Goal: Transaction & Acquisition: Purchase product/service

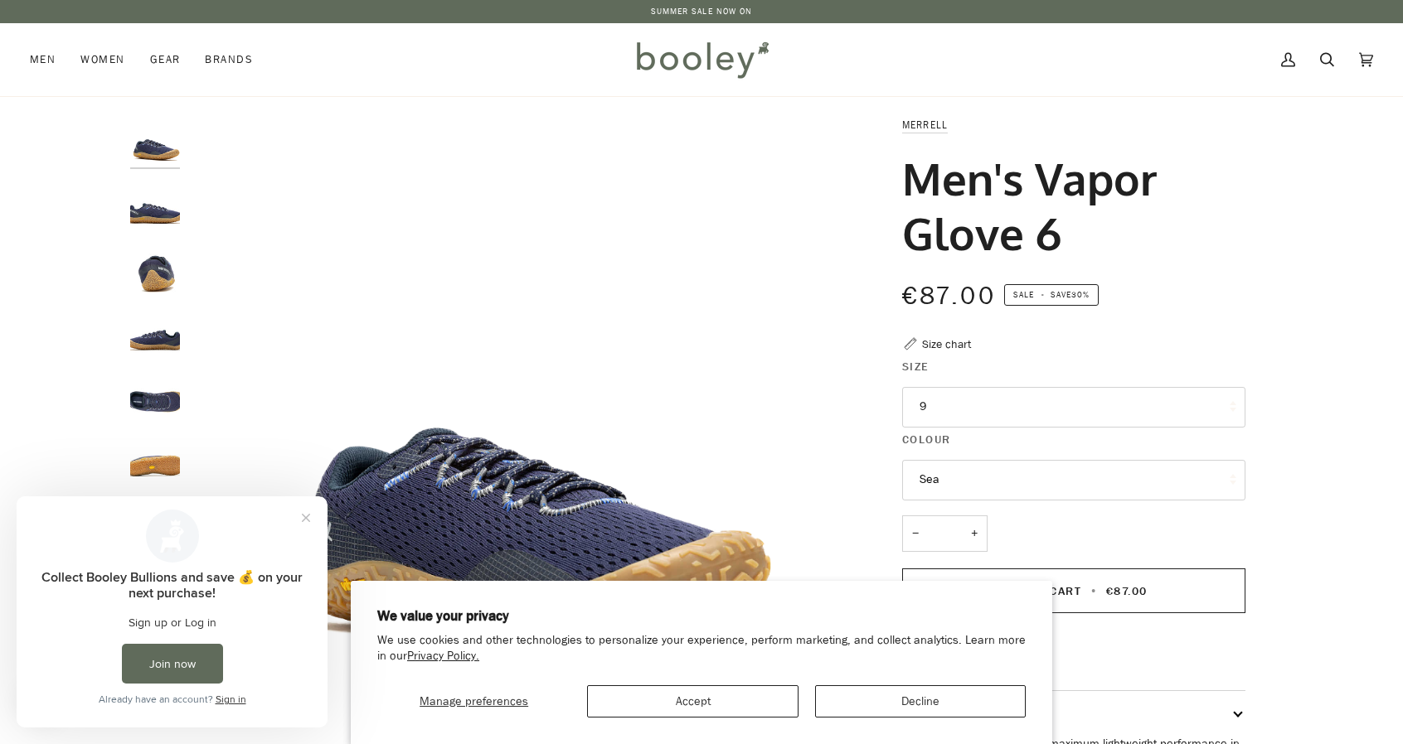
drag, startPoint x: 903, startPoint y: 173, endPoint x: 1053, endPoint y: 244, distance: 165.8
click at [1053, 244] on div "Merrell Men's Vapor Glove 6 €87.00 Sale • Save 30% Size chart Size 9 8.5" at bounding box center [1058, 552] width 373 height 873
copy h1 "Men's Vapor Glove 6"
click at [1321, 65] on icon at bounding box center [1327, 59] width 14 height 25
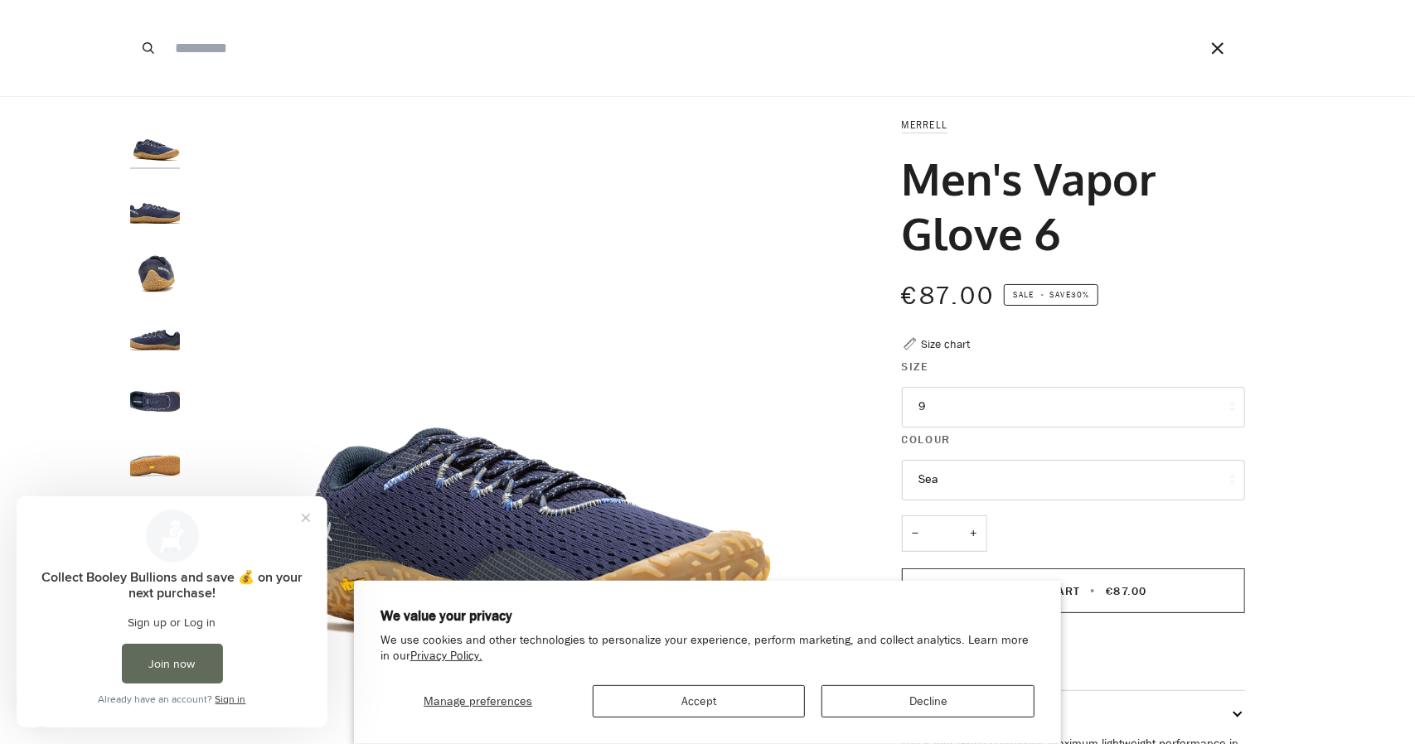
click at [264, 58] on input "Search our store" at bounding box center [663, 48] width 992 height 96
paste input "**********"
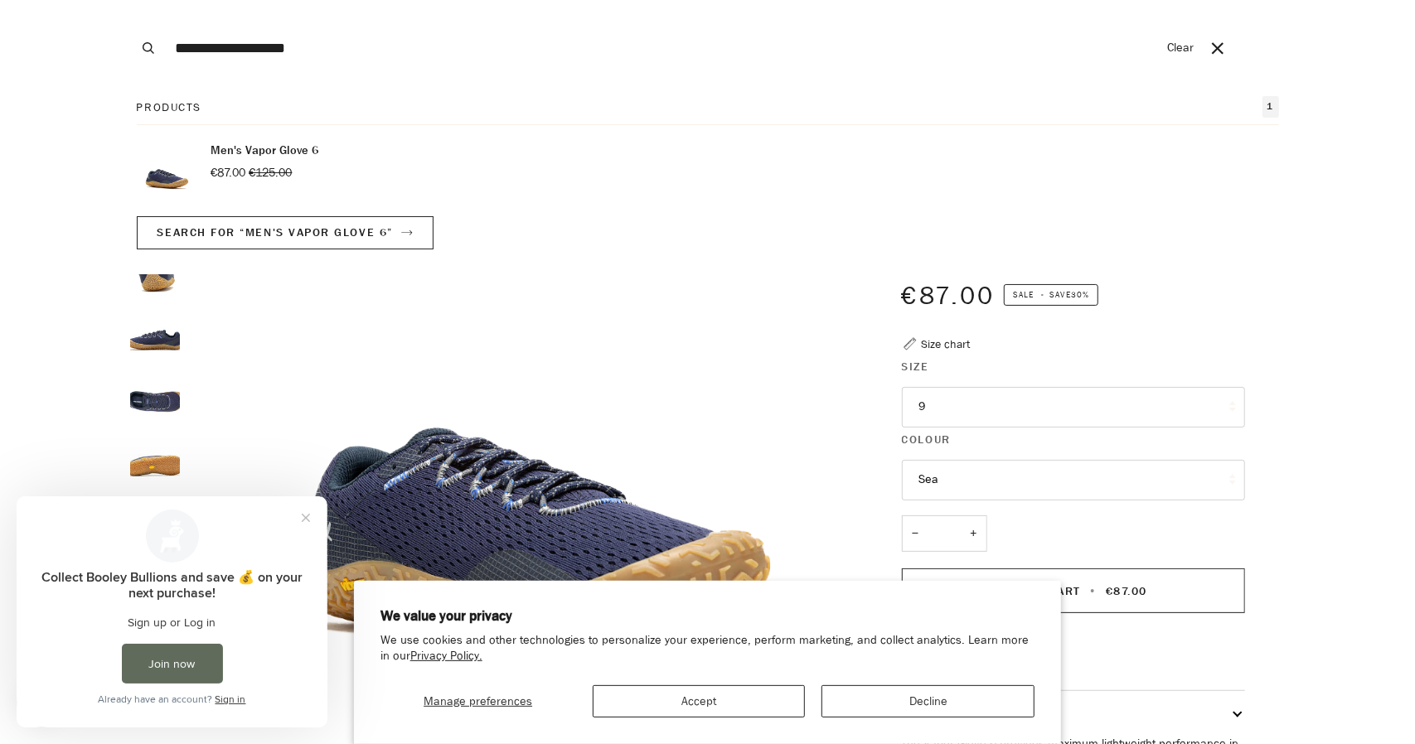
drag, startPoint x: 217, startPoint y: 46, endPoint x: 95, endPoint y: 46, distance: 122.7
click at [95, 47] on div "**********" at bounding box center [701, 48] width 1403 height 96
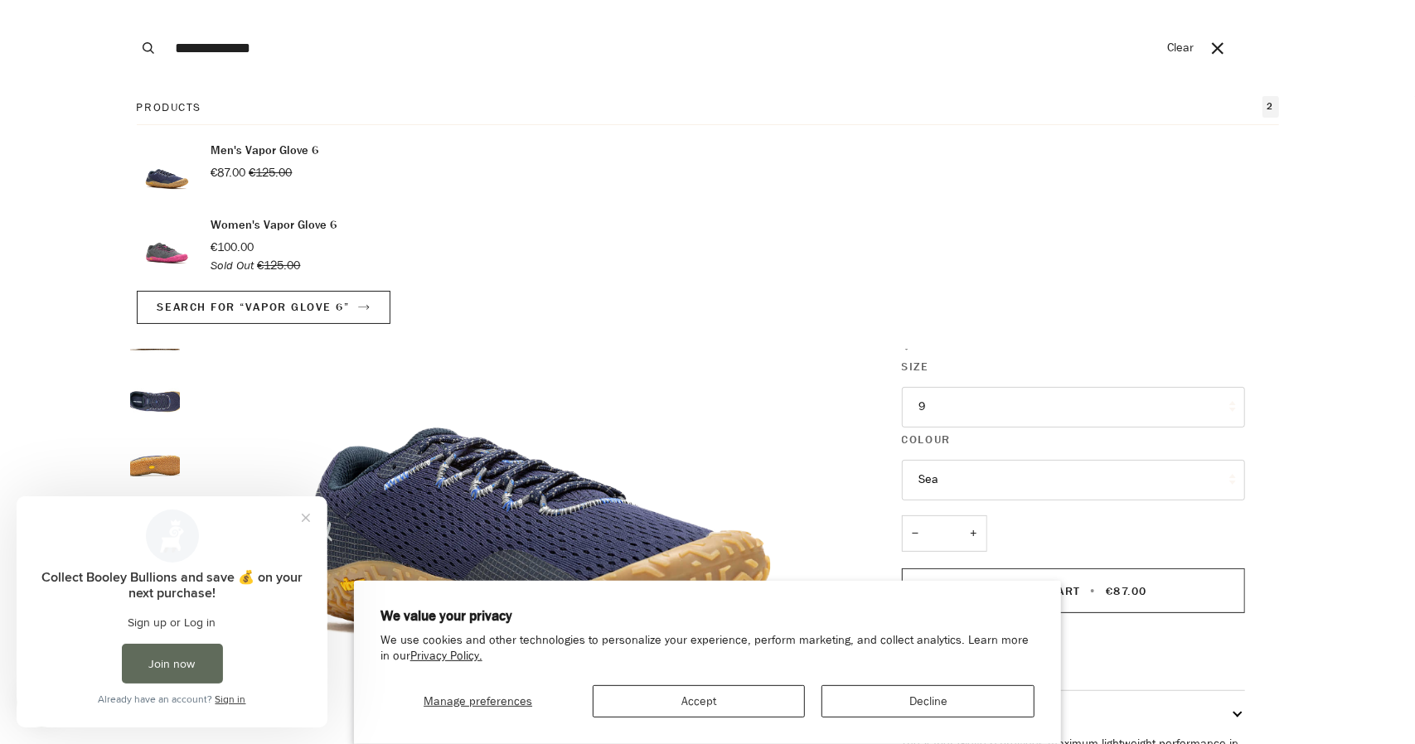
type input "**********"
click at [295, 149] on p "Men's Vapor Glove 6" at bounding box center [265, 151] width 108 height 18
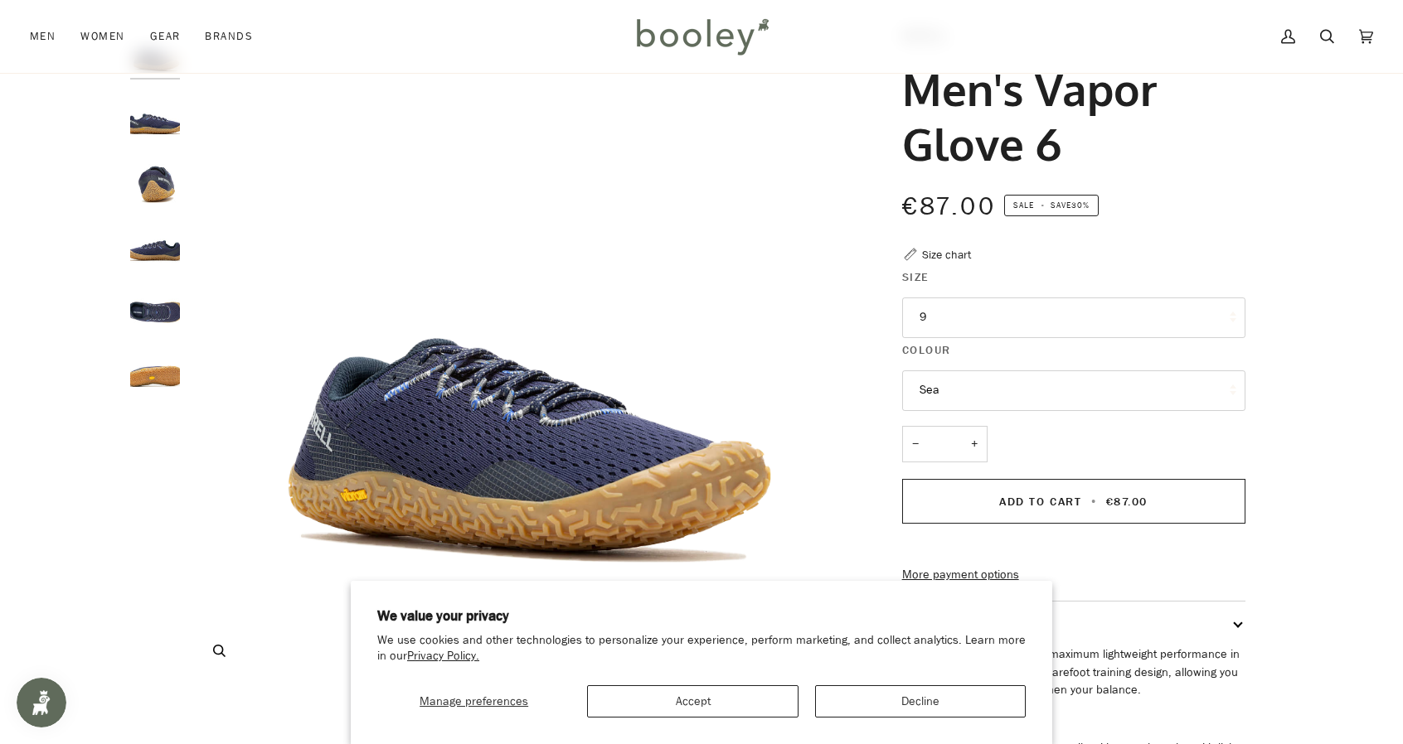
scroll to position [83, 0]
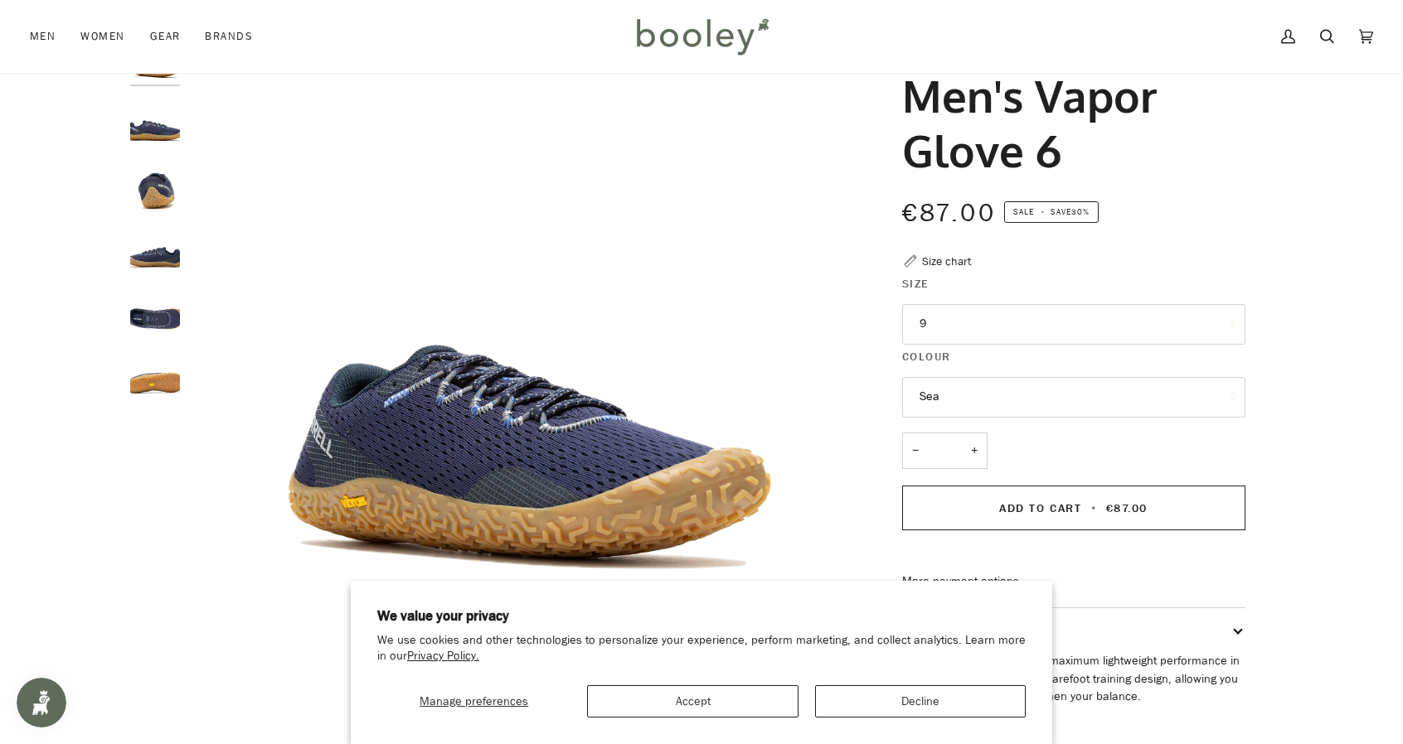
click at [983, 322] on button "9" at bounding box center [1073, 324] width 343 height 41
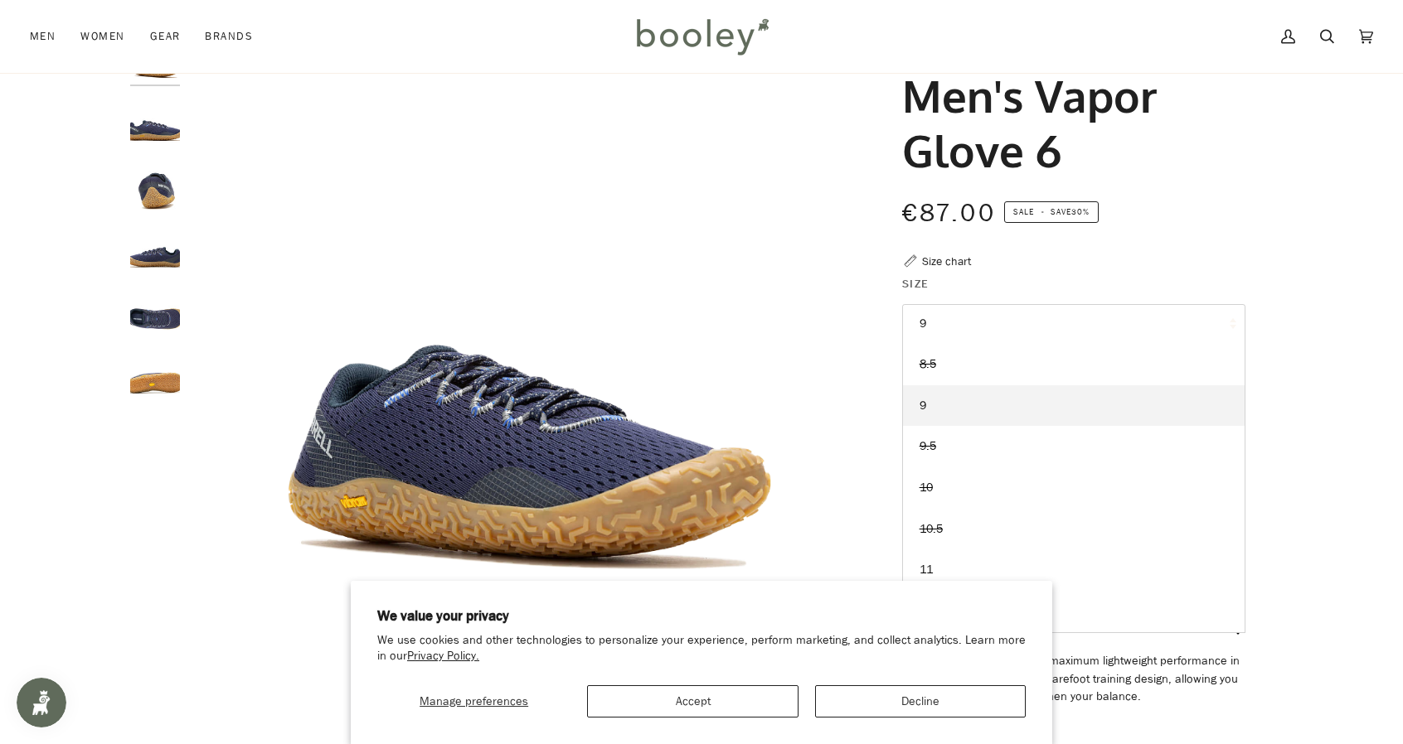
click at [980, 322] on button "9" at bounding box center [1073, 324] width 343 height 41
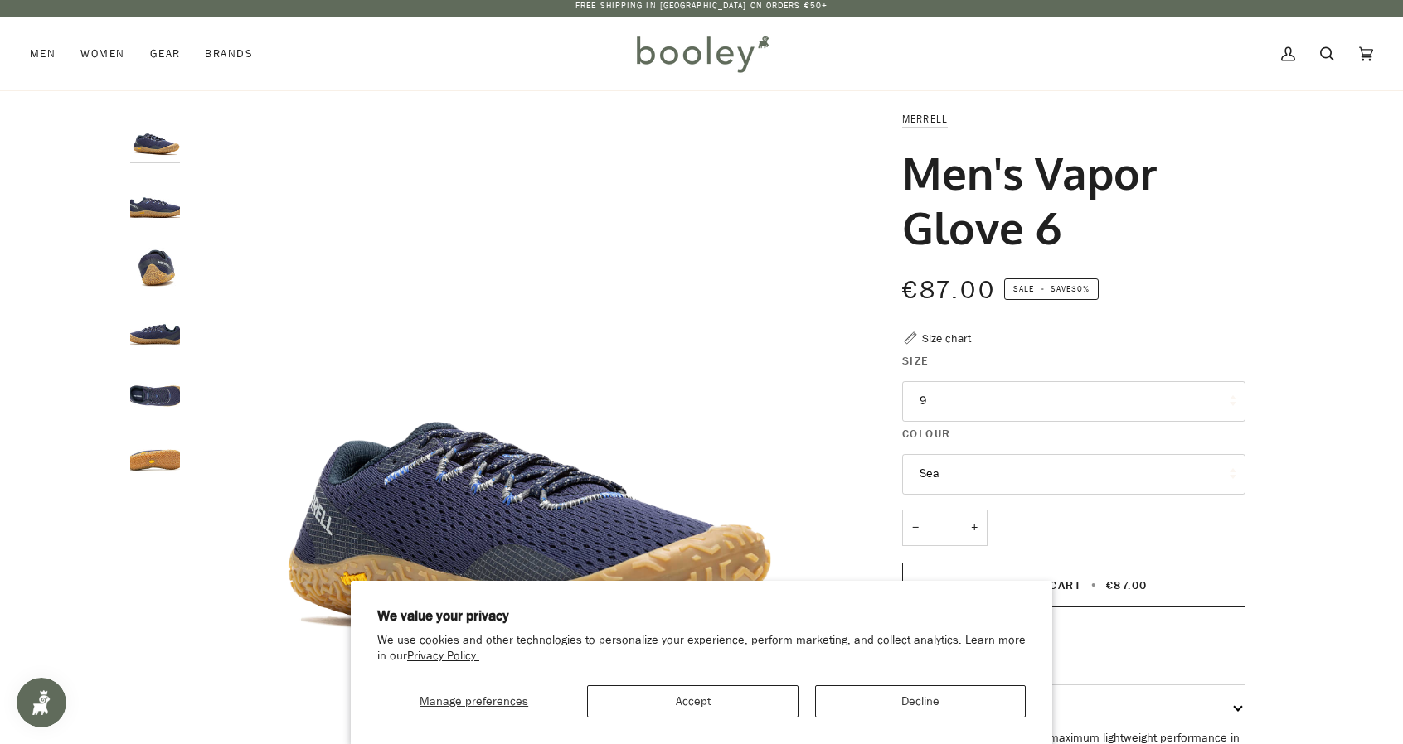
scroll to position [0, 0]
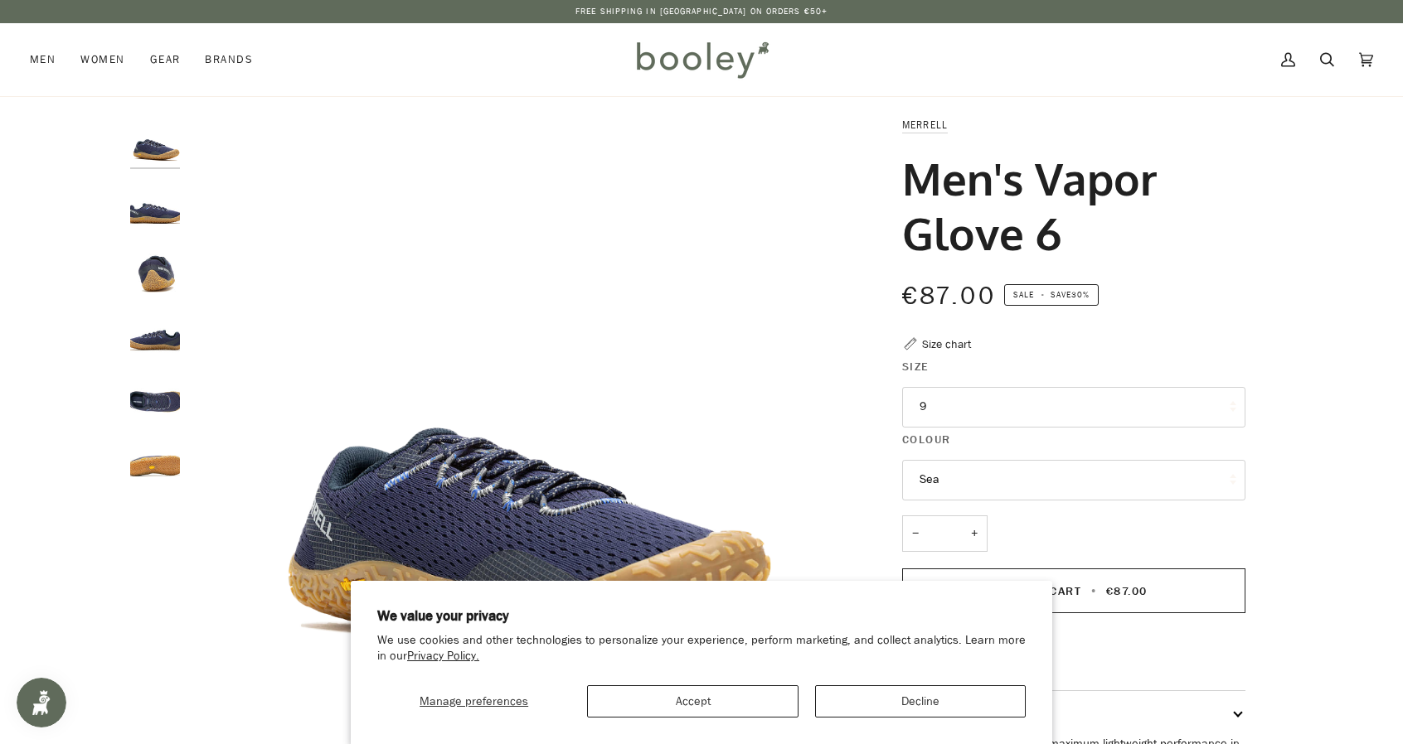
click at [937, 342] on div "Size chart" at bounding box center [946, 344] width 49 height 17
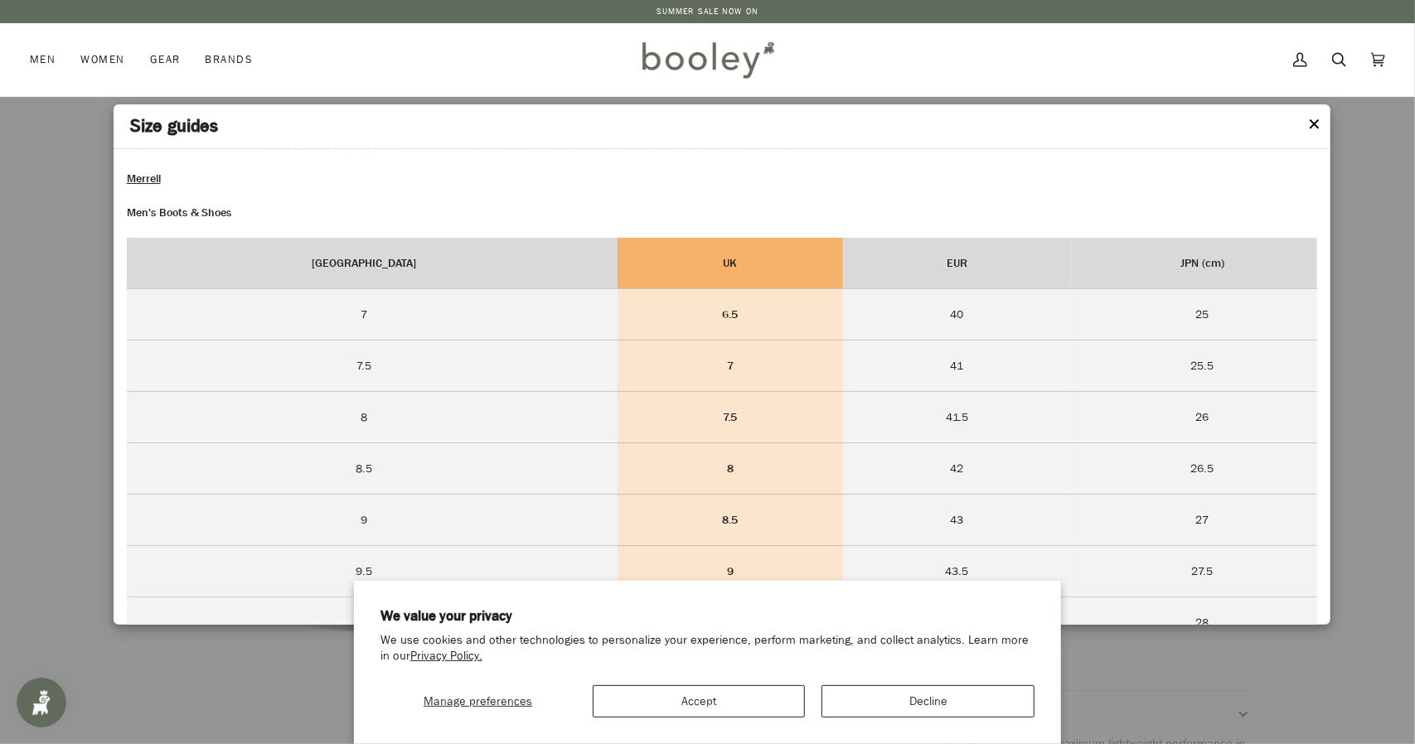
click at [1323, 129] on header "Size guides" at bounding box center [722, 126] width 1217 height 45
click at [1322, 120] on header "Size guides" at bounding box center [722, 126] width 1217 height 45
drag, startPoint x: 1310, startPoint y: 124, endPoint x: 1239, endPoint y: 177, distance: 87.7
click at [1310, 124] on button "✕" at bounding box center [1315, 125] width 14 height 25
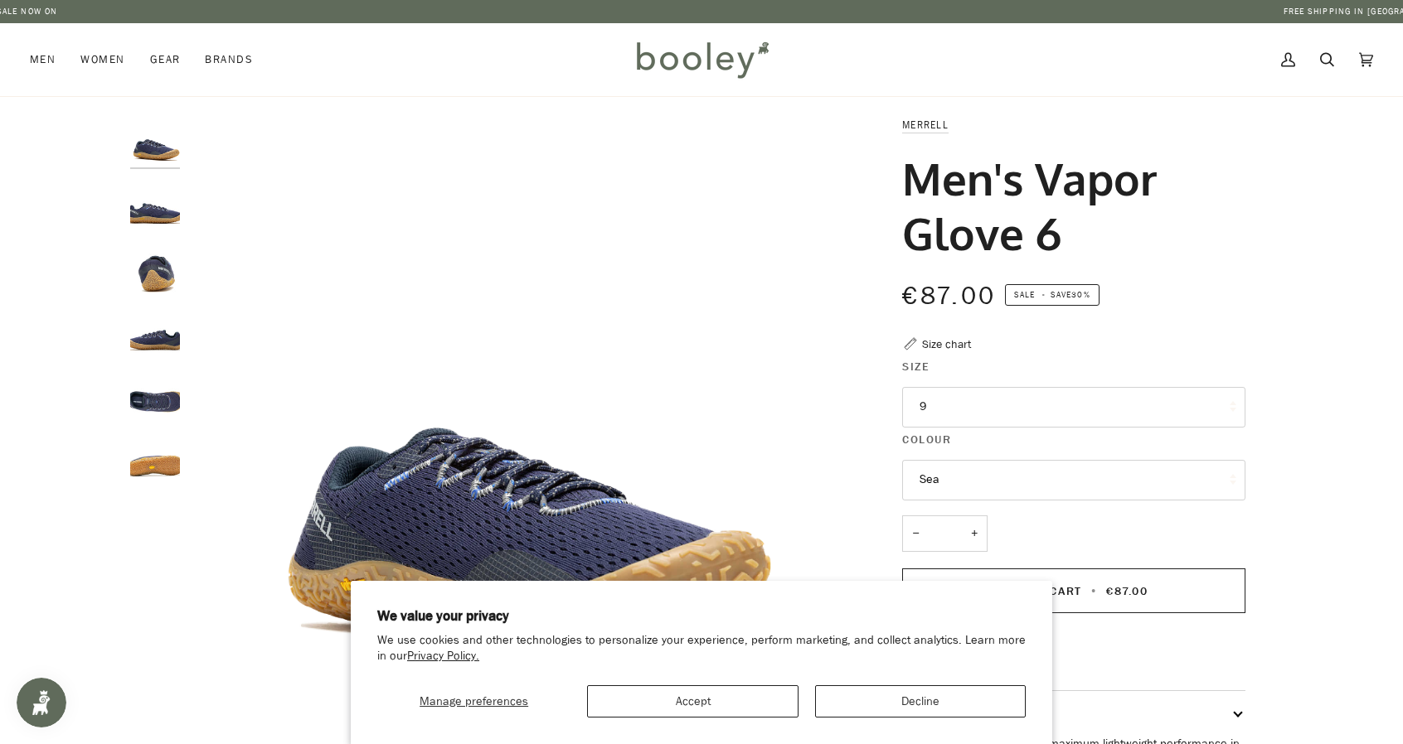
click at [1005, 405] on button "9" at bounding box center [1073, 407] width 343 height 41
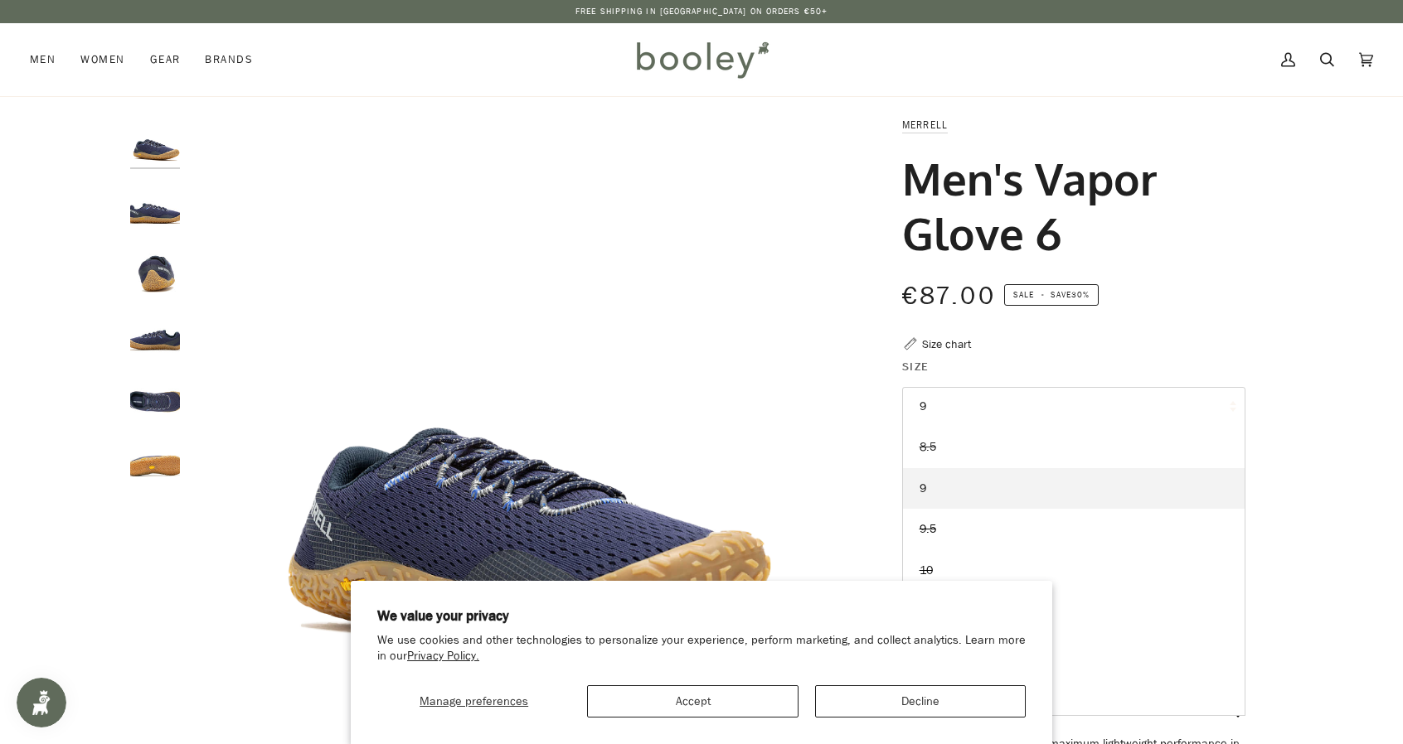
click at [943, 446] on link "8.5" at bounding box center [1074, 447] width 342 height 41
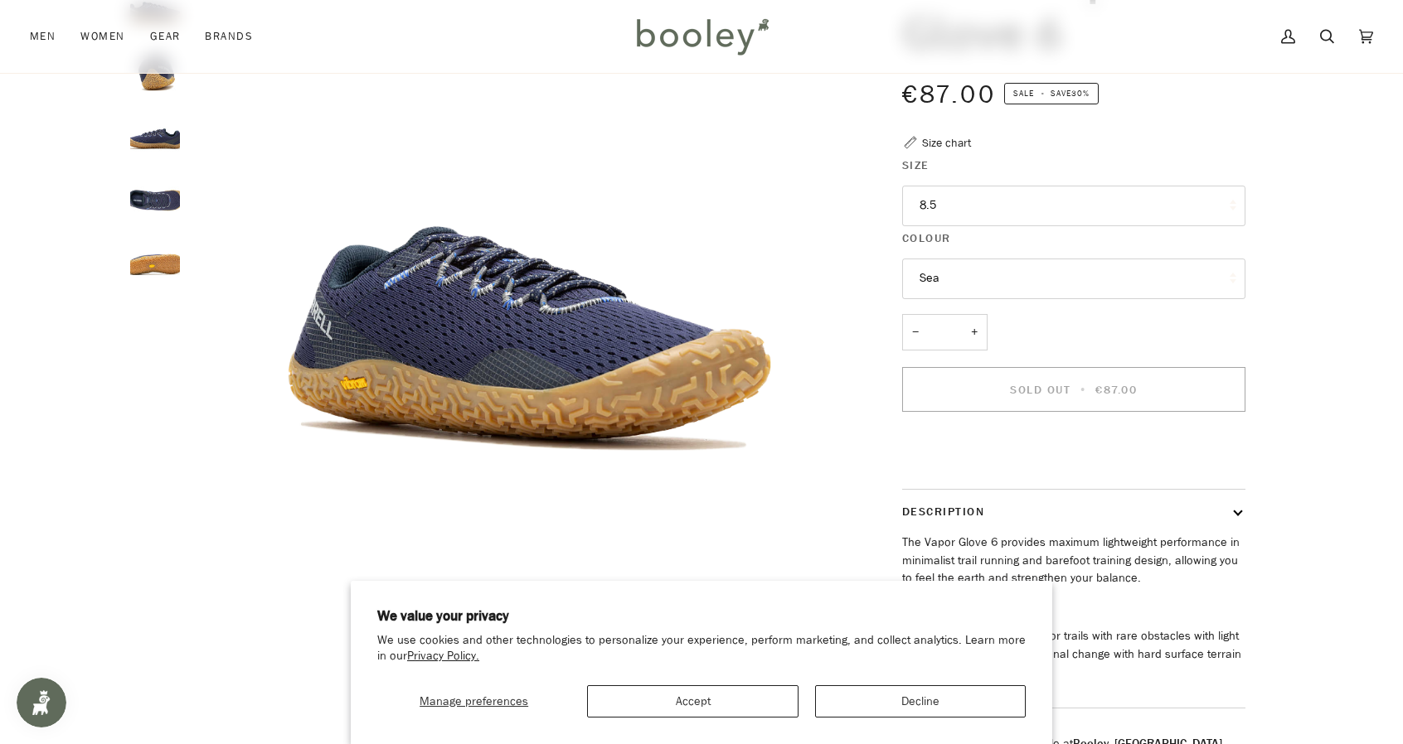
scroll to position [83, 0]
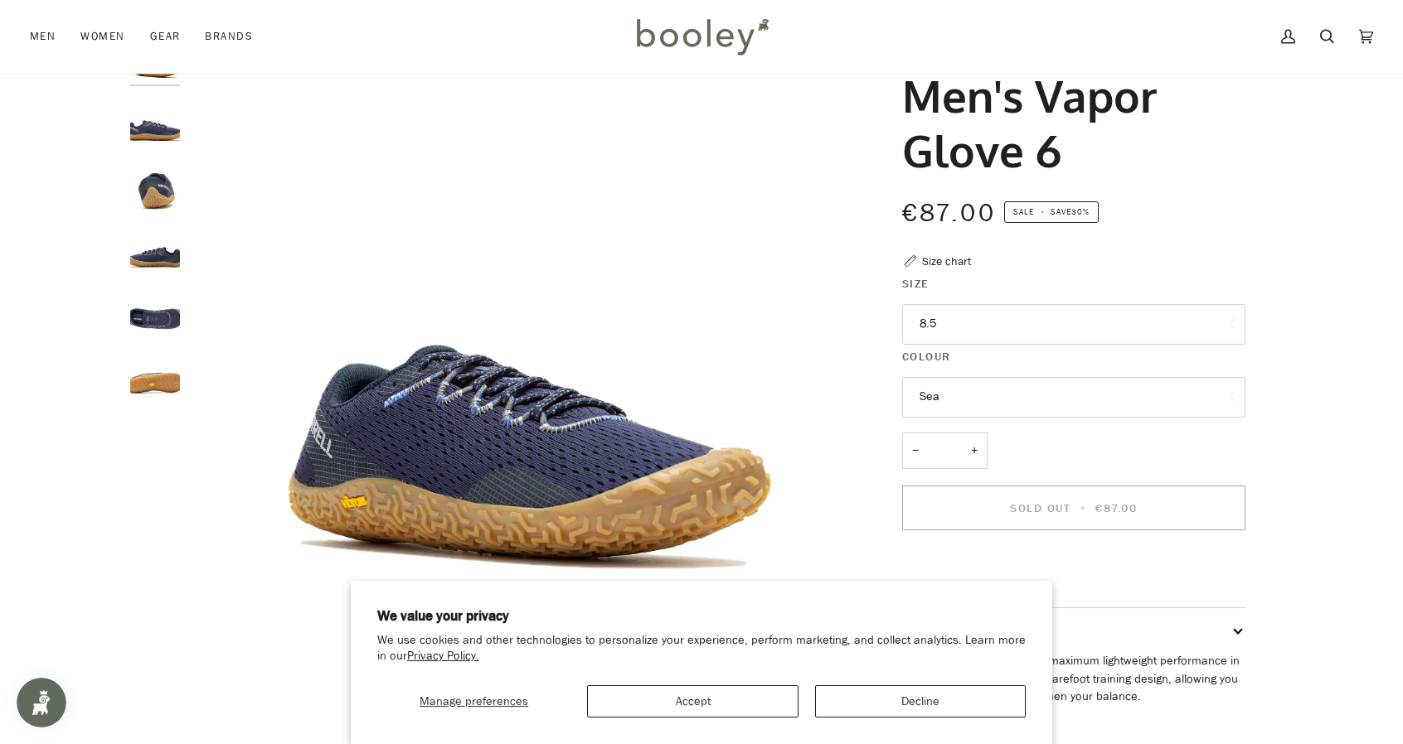
click at [988, 389] on button "Sea" at bounding box center [1073, 397] width 343 height 41
click at [956, 428] on link "Sea" at bounding box center [1074, 437] width 342 height 41
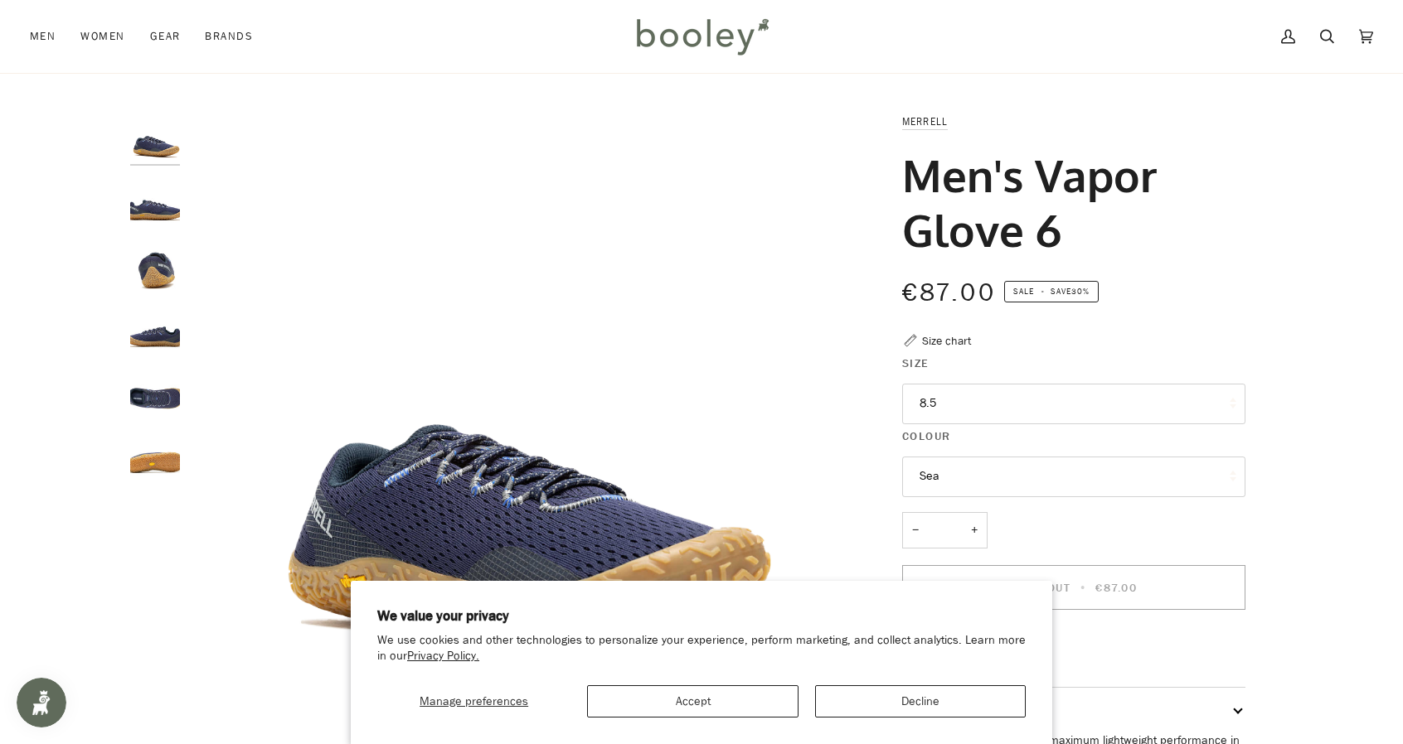
scroll to position [0, 0]
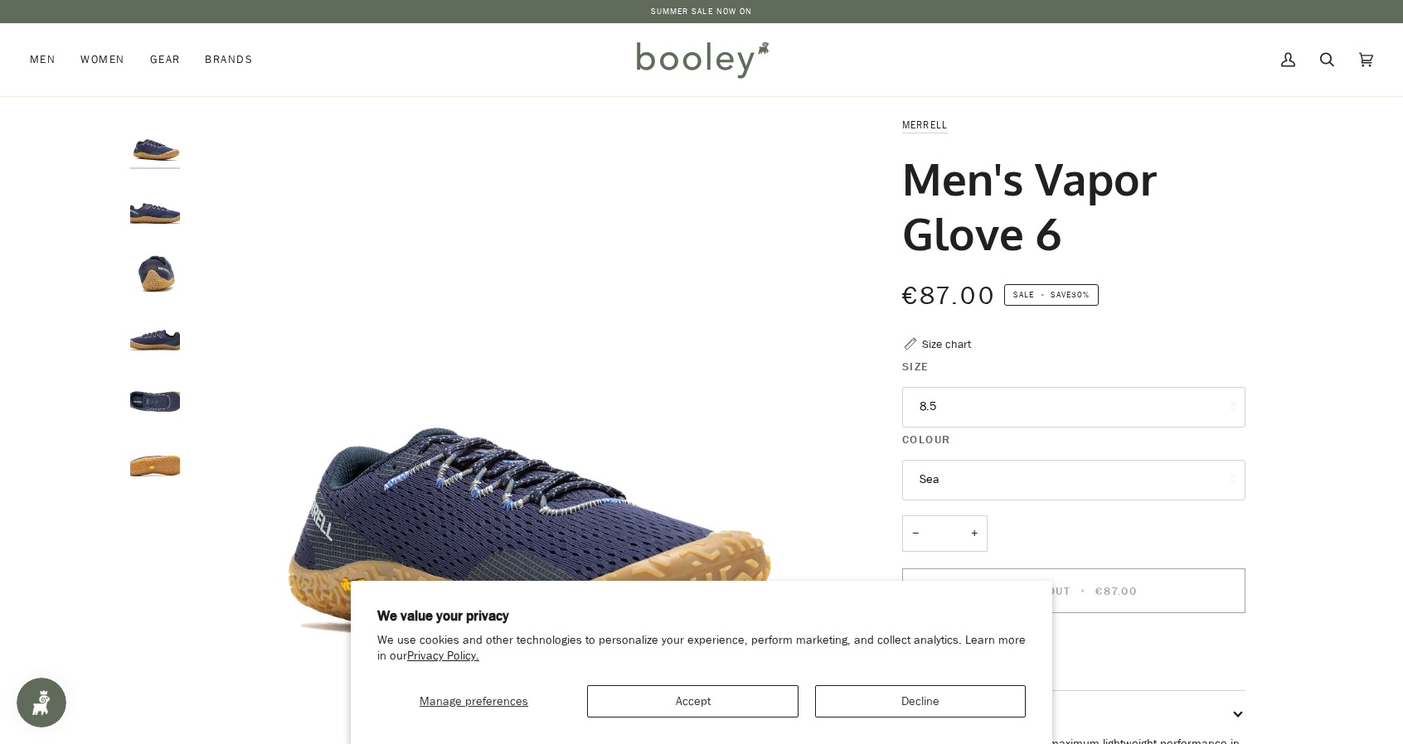
click at [158, 193] on img "Merrell Men's Vapor Glove 6 Sea - Booley Galway" at bounding box center [155, 205] width 50 height 50
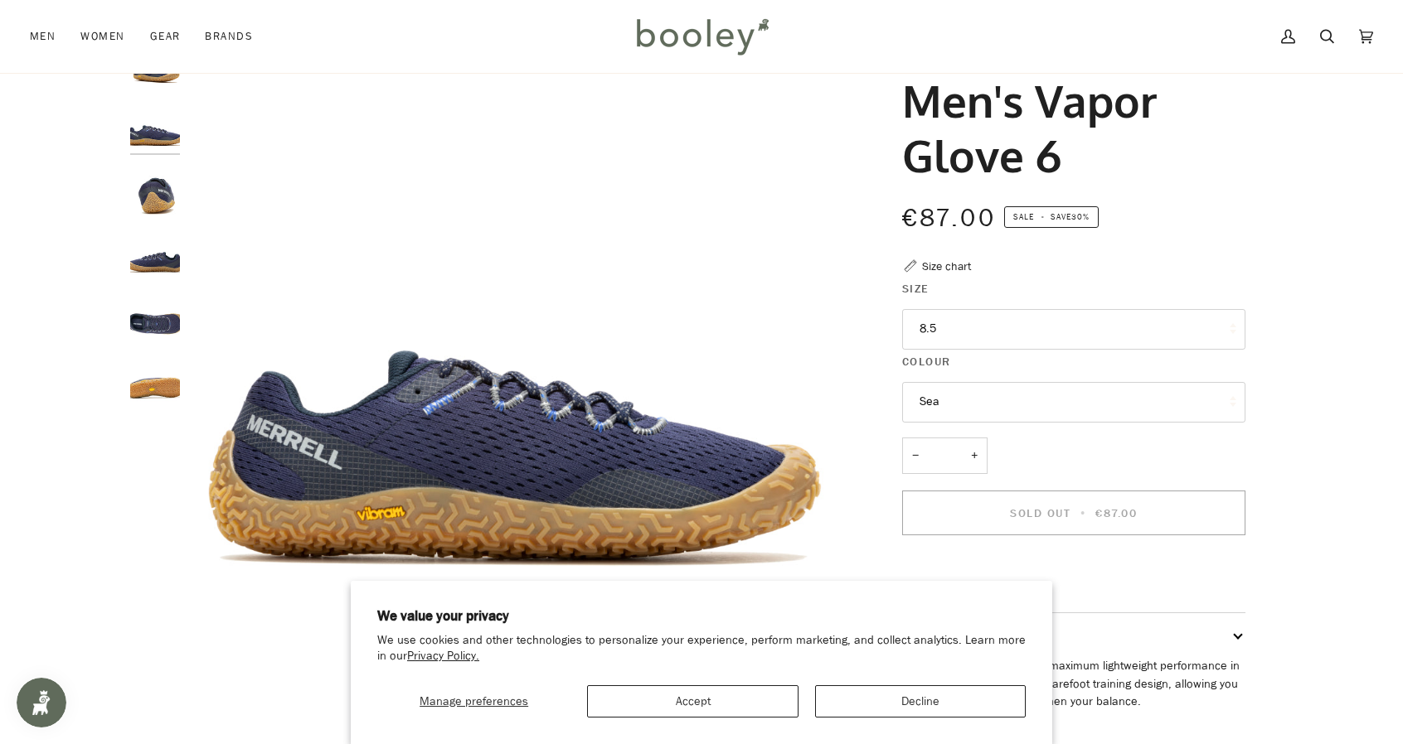
scroll to position [83, 0]
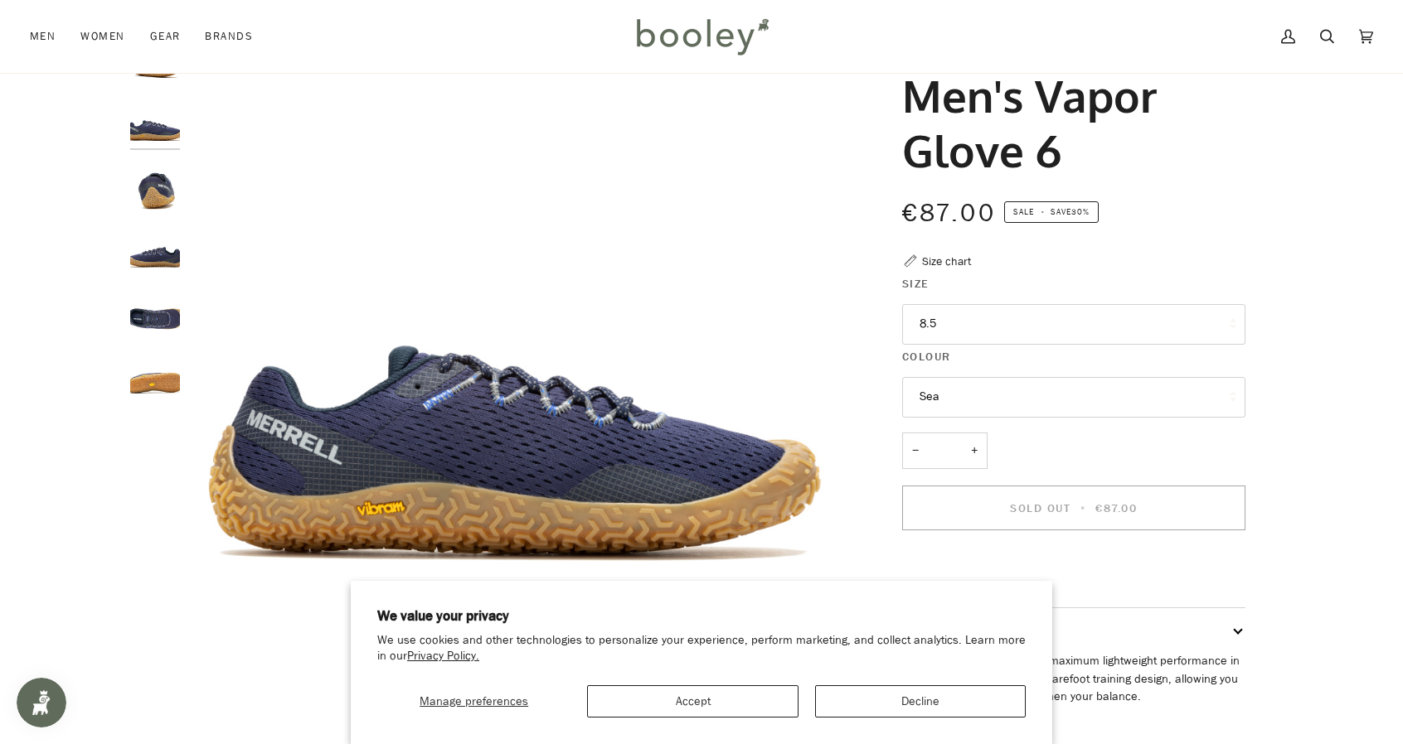
click at [162, 198] on img "Merrell Men's Vapor Glove 6 Sea - Booley Galway" at bounding box center [155, 185] width 50 height 50
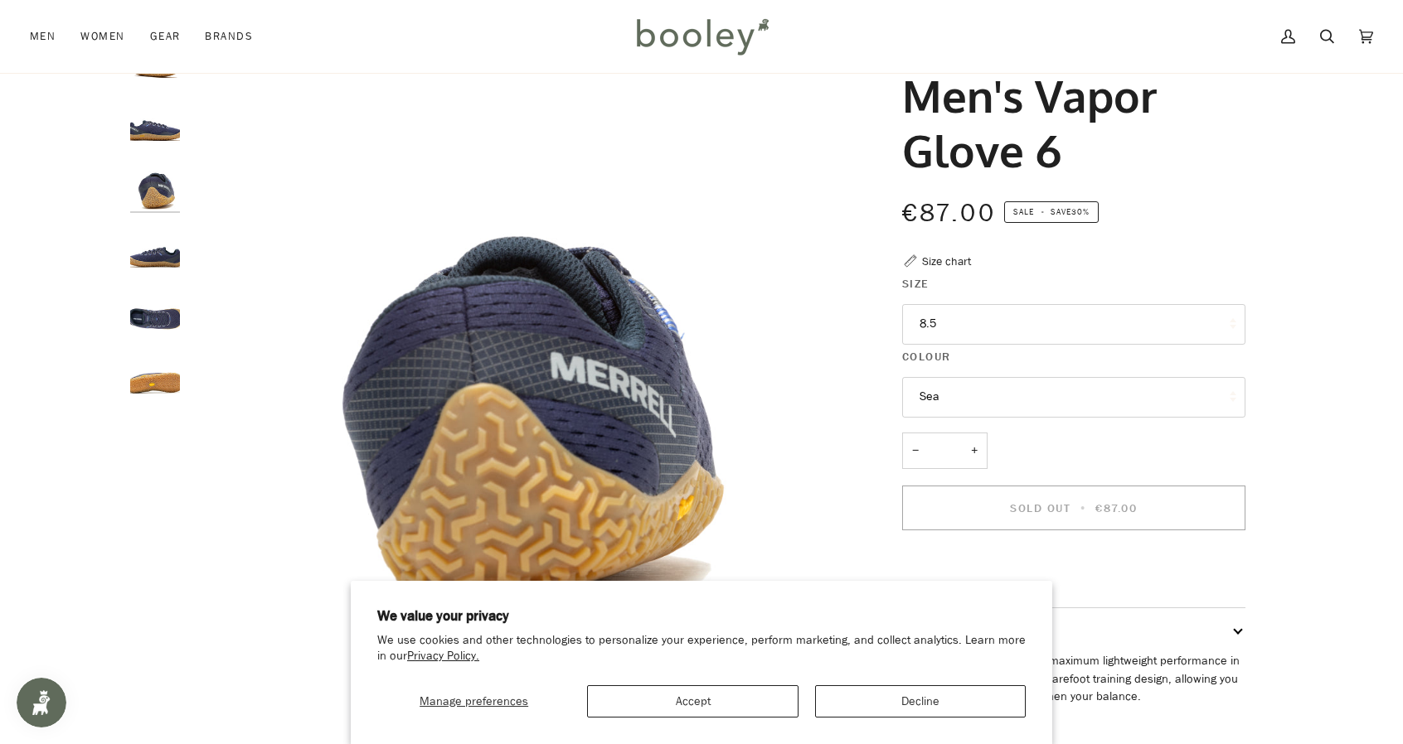
click at [164, 240] on img "Merrell Men's Vapor Glove 6 Sea - Booley Galway" at bounding box center [155, 249] width 50 height 50
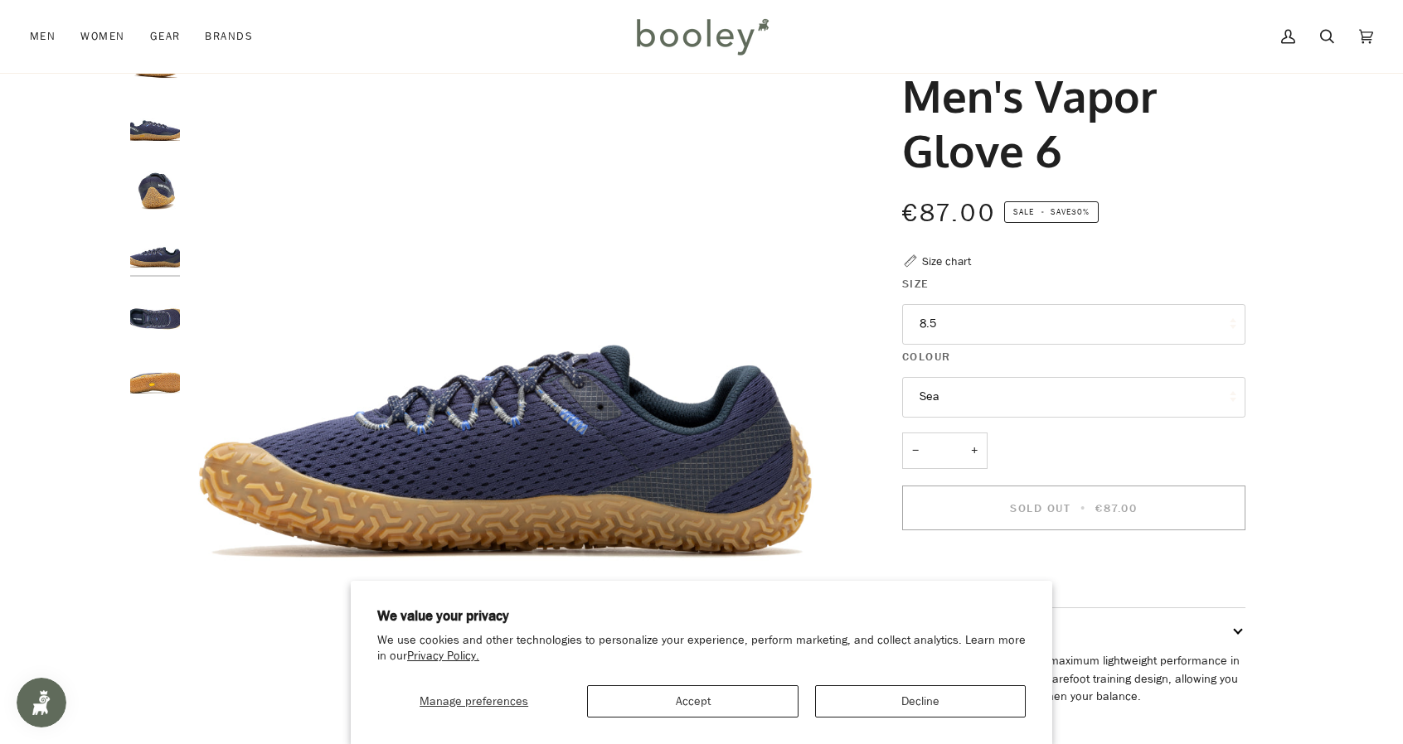
click at [154, 277] on div at bounding box center [159, 223] width 58 height 381
click at [158, 306] on img "Merrell Men's Vapor Glove 6 Sea - Booley Galway" at bounding box center [155, 313] width 50 height 50
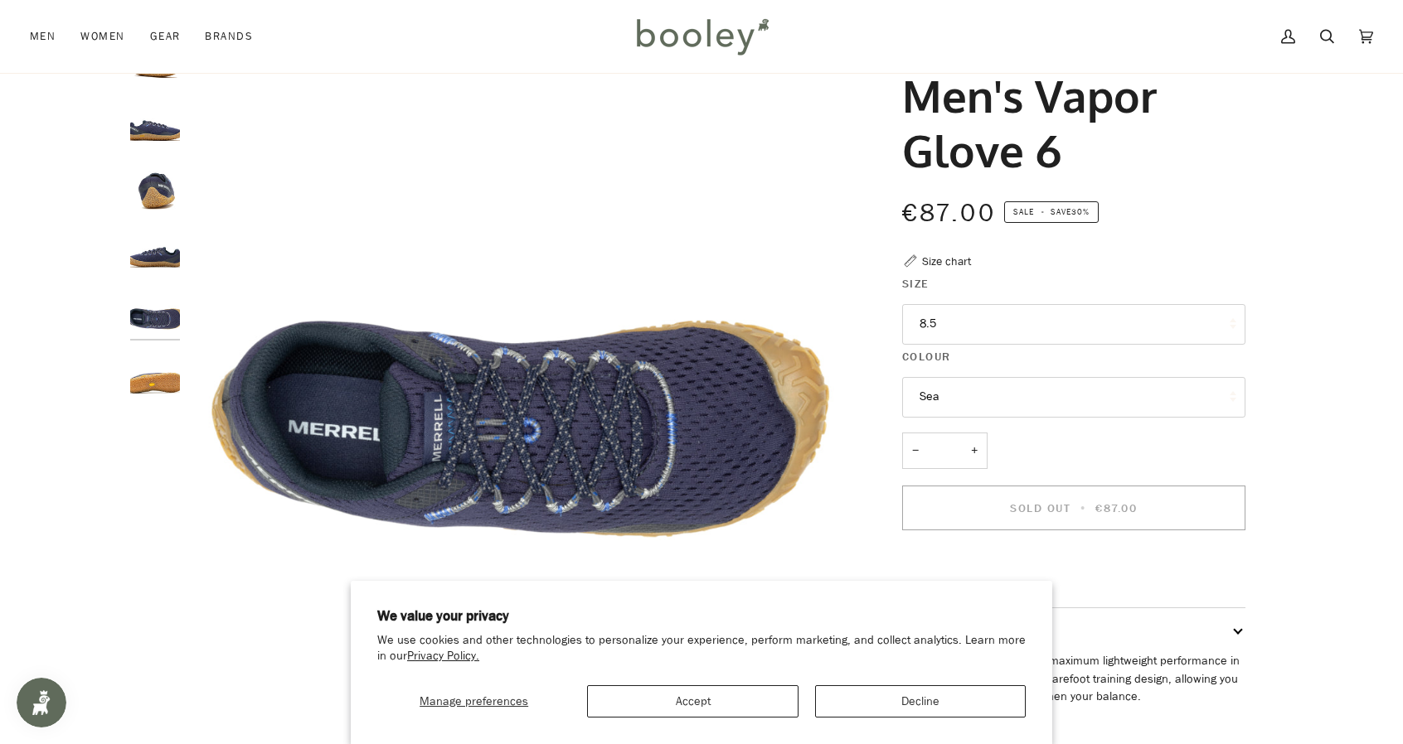
click at [160, 376] on img "Merrell Men's Vapor Glove 6 Sea - Booley Galway" at bounding box center [155, 376] width 50 height 50
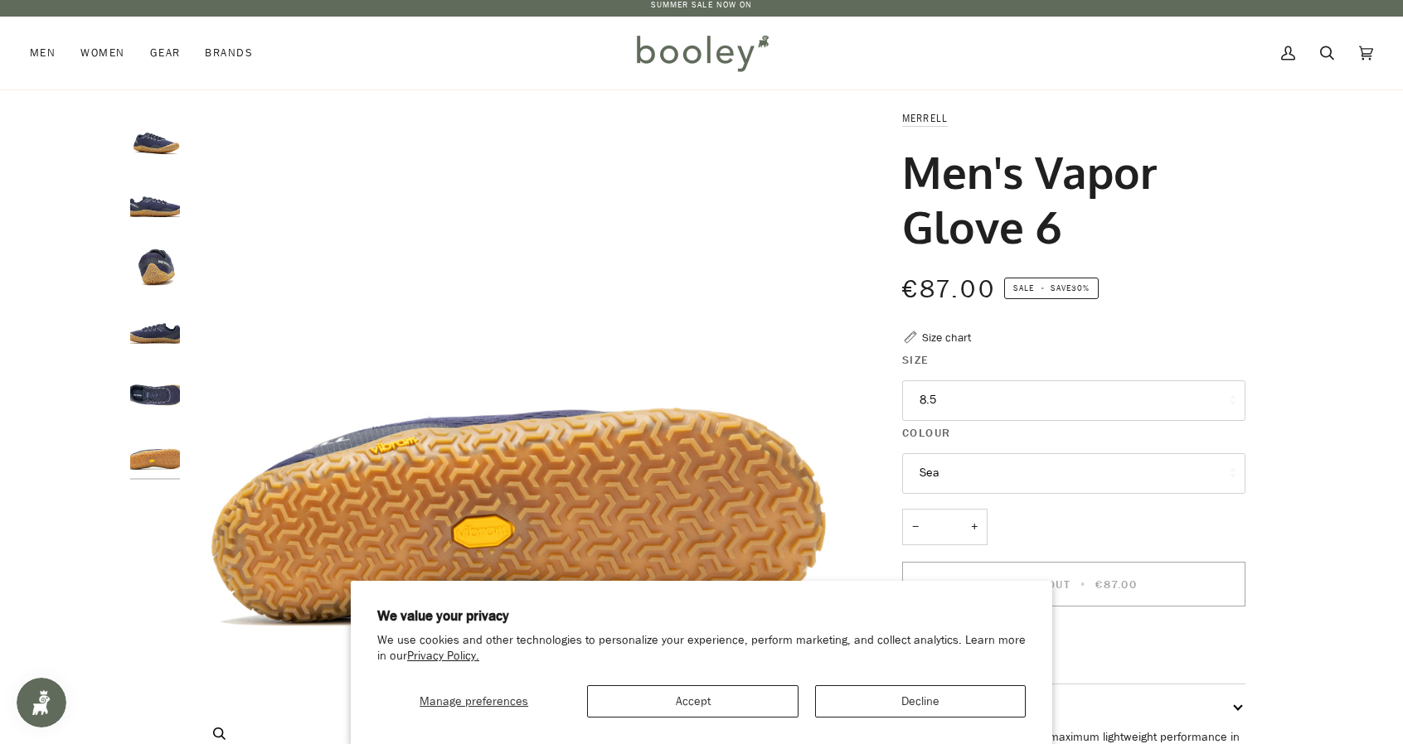
scroll to position [0, 0]
